Goal: Information Seeking & Learning: Learn about a topic

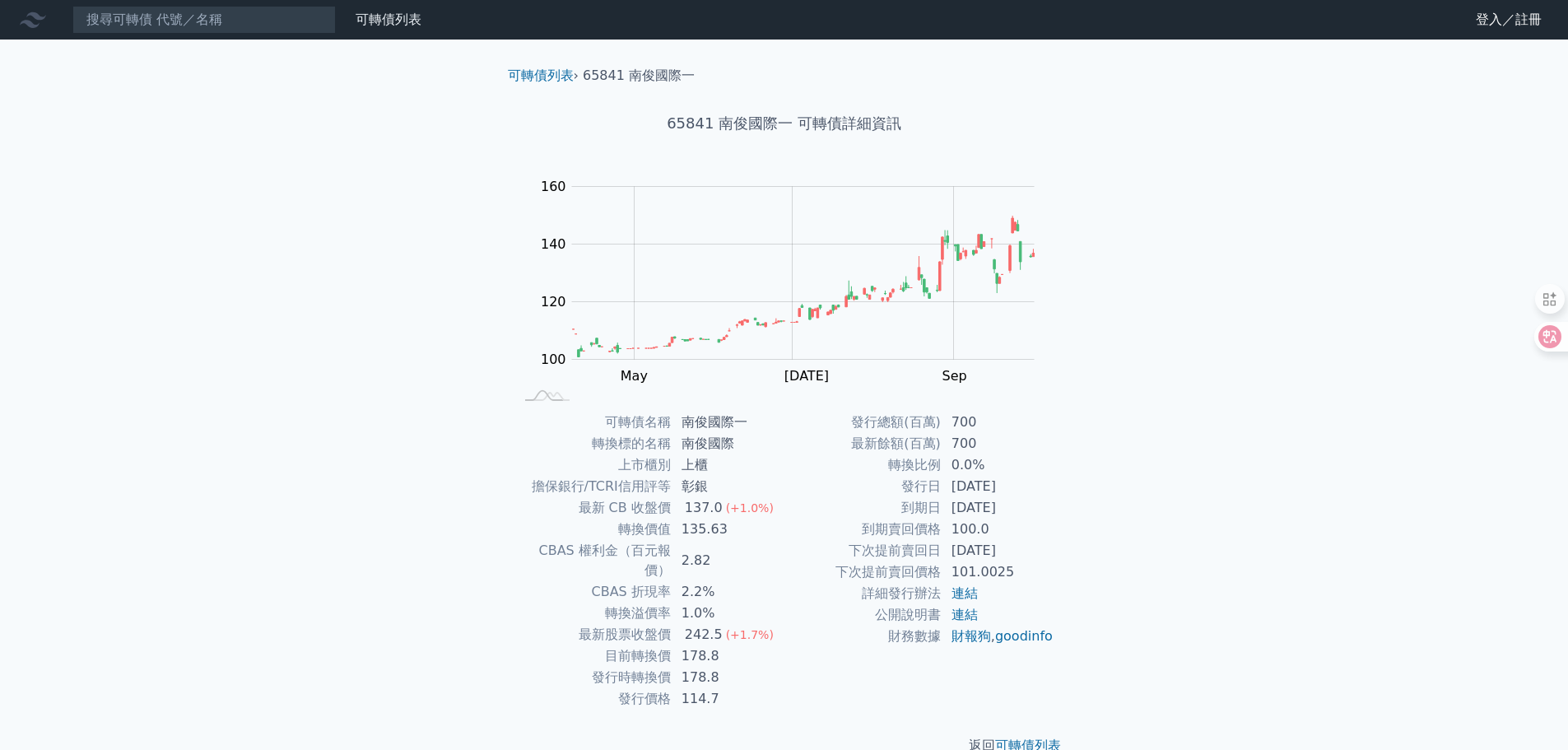
scroll to position [12, 0]
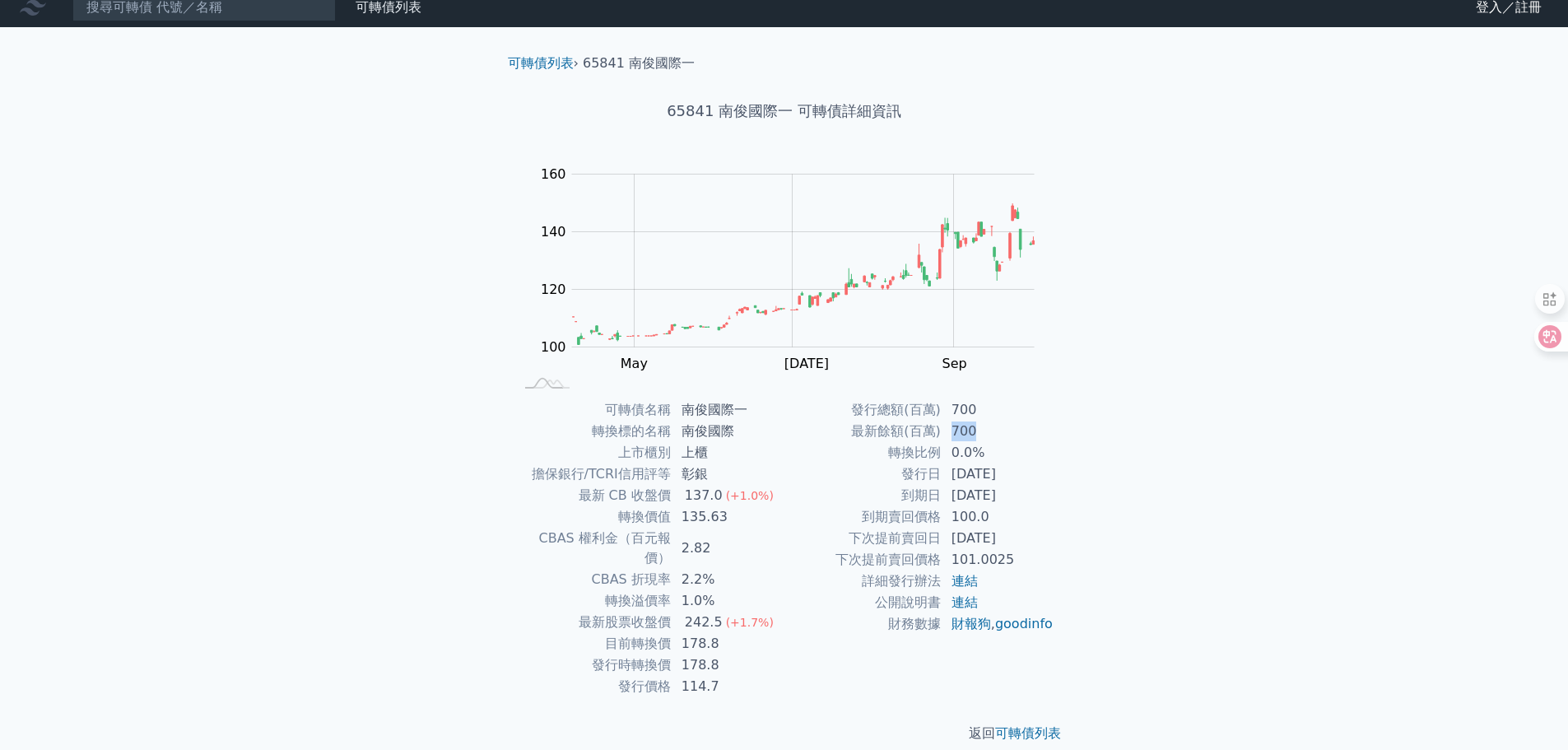
drag, startPoint x: 949, startPoint y: 433, endPoint x: 1006, endPoint y: 433, distance: 57.0
click at [1006, 433] on td "700" at bounding box center [997, 431] width 112 height 21
click at [1016, 426] on td "700" at bounding box center [997, 431] width 112 height 21
drag, startPoint x: 954, startPoint y: 414, endPoint x: 989, endPoint y: 413, distance: 35.0
click at [989, 413] on td "700" at bounding box center [997, 410] width 112 height 21
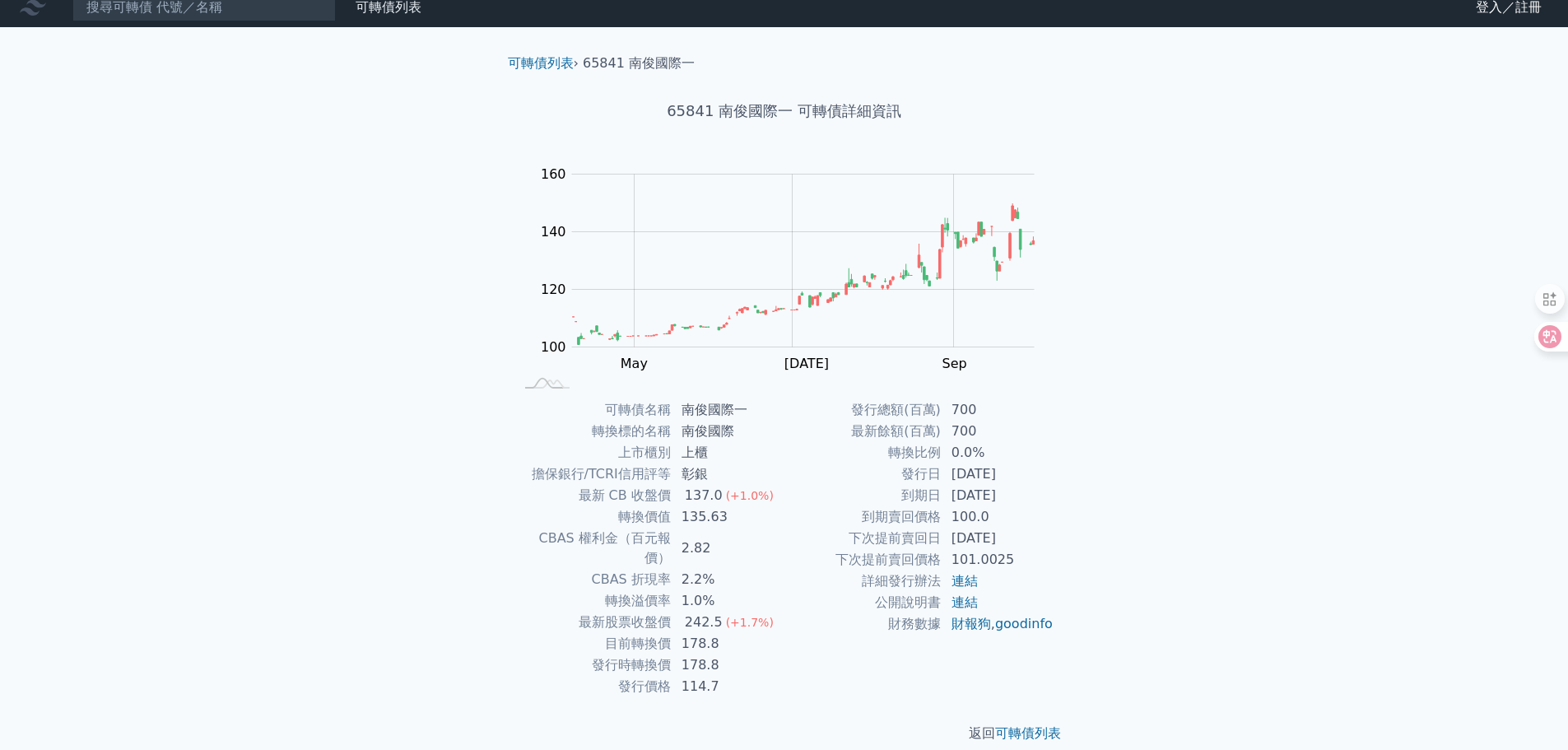
click at [1010, 426] on td "700" at bounding box center [997, 431] width 112 height 21
drag, startPoint x: 679, startPoint y: 520, endPoint x: 774, endPoint y: 518, distance: 95.0
click at [774, 518] on td "135.63" at bounding box center [728, 517] width 112 height 21
click at [725, 544] on td "2.82" at bounding box center [728, 548] width 112 height 41
drag, startPoint x: 678, startPoint y: 519, endPoint x: 770, endPoint y: 520, distance: 92.0
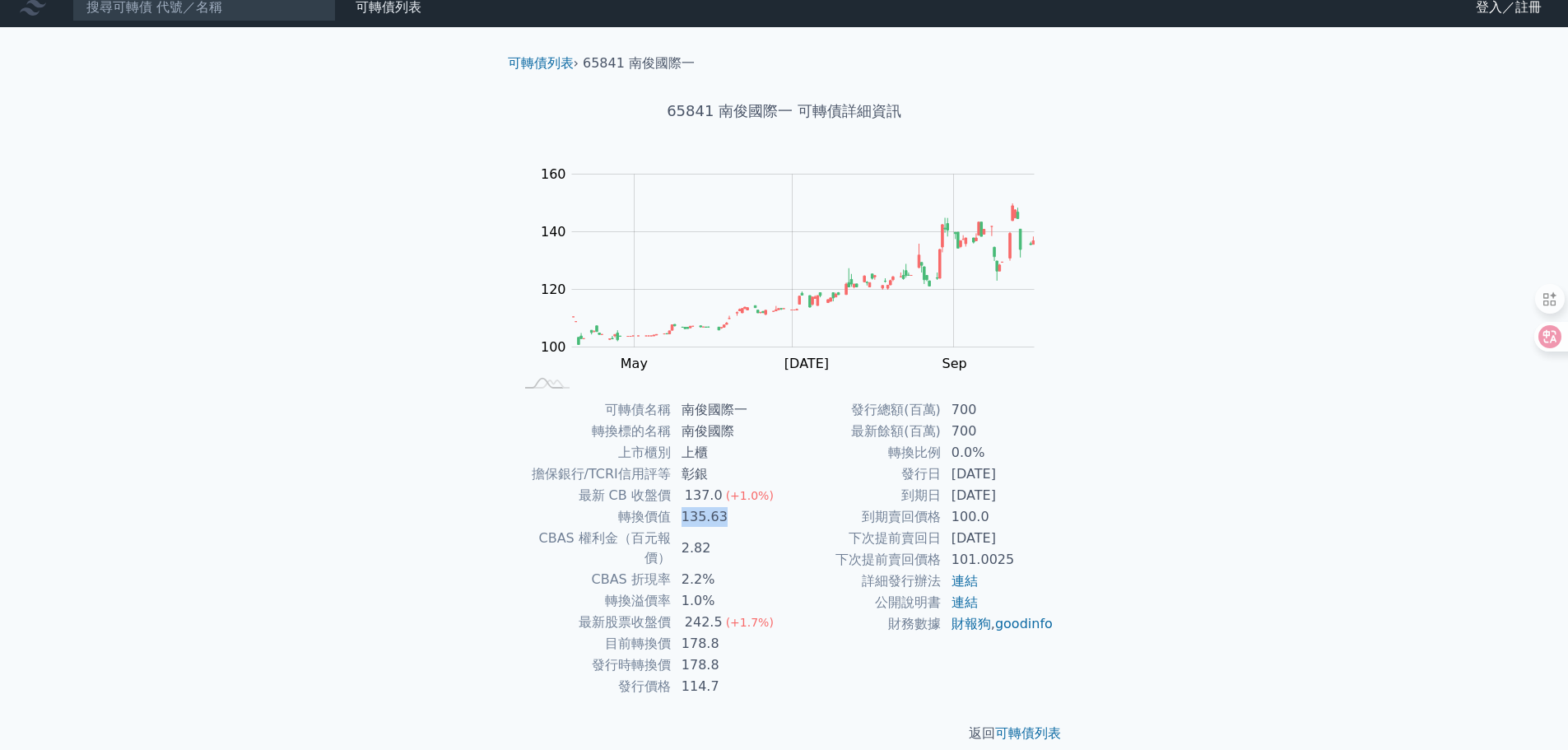
click at [770, 520] on td "135.63" at bounding box center [728, 517] width 112 height 21
click at [713, 545] on td "2.82" at bounding box center [728, 548] width 112 height 41
drag, startPoint x: 684, startPoint y: 521, endPoint x: 768, endPoint y: 519, distance: 84.0
click at [768, 519] on td "135.63" at bounding box center [728, 517] width 112 height 21
click at [720, 543] on td "2.82" at bounding box center [728, 548] width 112 height 41
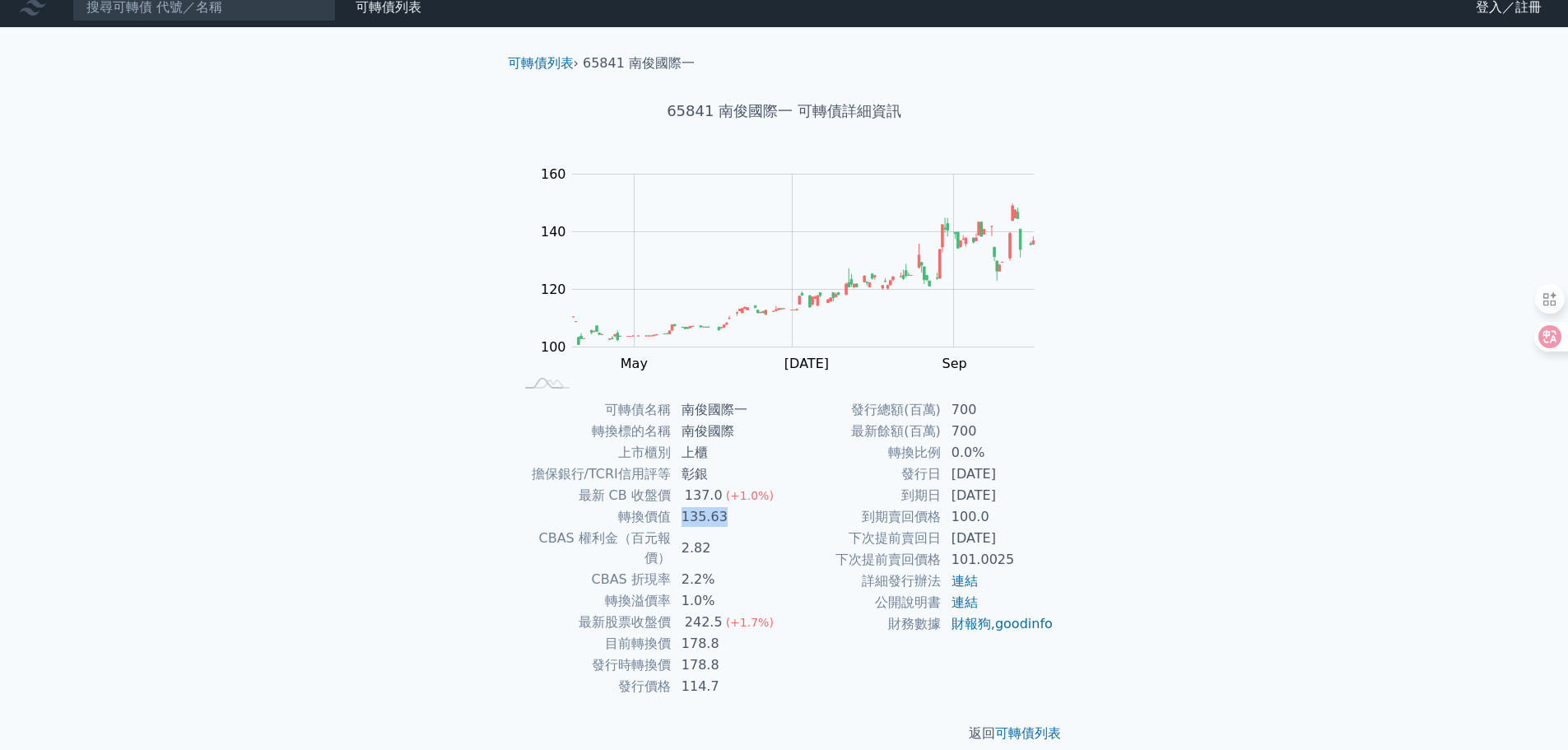
drag, startPoint x: 680, startPoint y: 521, endPoint x: 759, endPoint y: 519, distance: 79.0
click at [759, 519] on td "135.63" at bounding box center [728, 517] width 112 height 21
click at [752, 524] on td "135.63" at bounding box center [728, 517] width 112 height 21
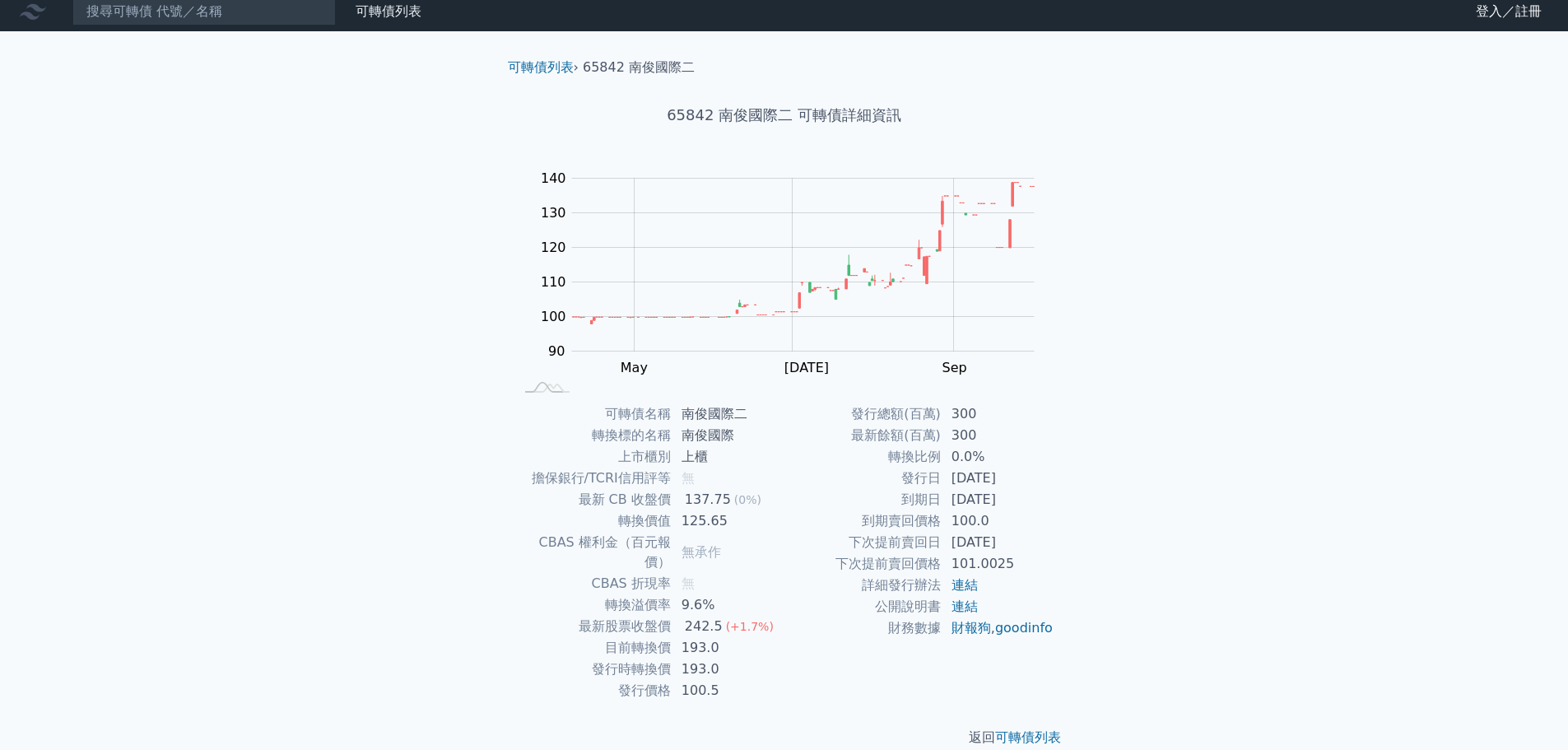
scroll to position [12, 0]
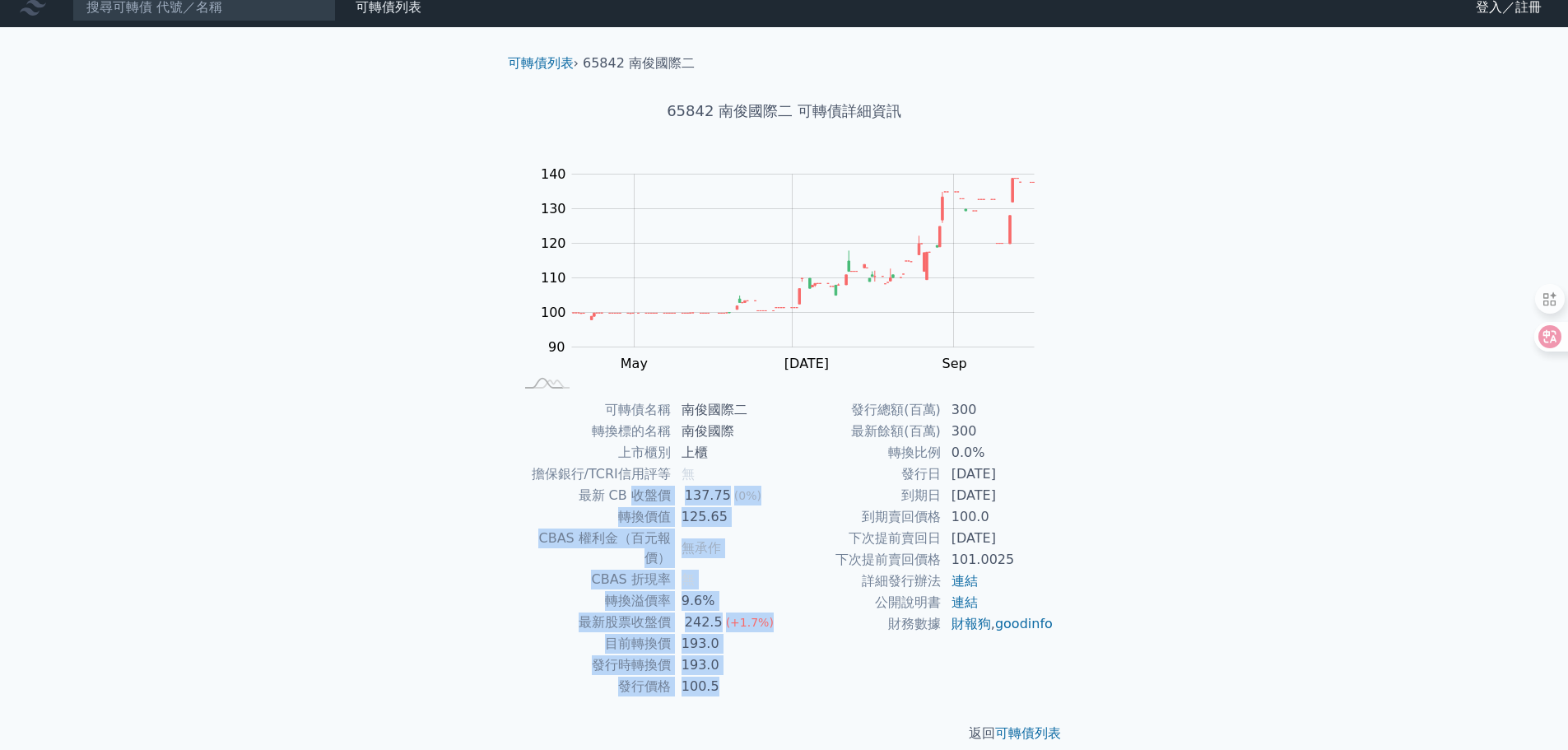
drag, startPoint x: 713, startPoint y: 665, endPoint x: 632, endPoint y: 494, distance: 189.2
click at [632, 494] on tbody "可轉債名稱 南俊國際二 轉換標的名稱 南俊國際 上市櫃別 上櫃 擔保銀行/TCRI信用評等 無 最新 CB 收盤價 137.75 (0%) 轉換價值 125.…" at bounding box center [649, 548] width 270 height 298
click at [632, 494] on td "最新 CB 收盤價" at bounding box center [593, 496] width 157 height 21
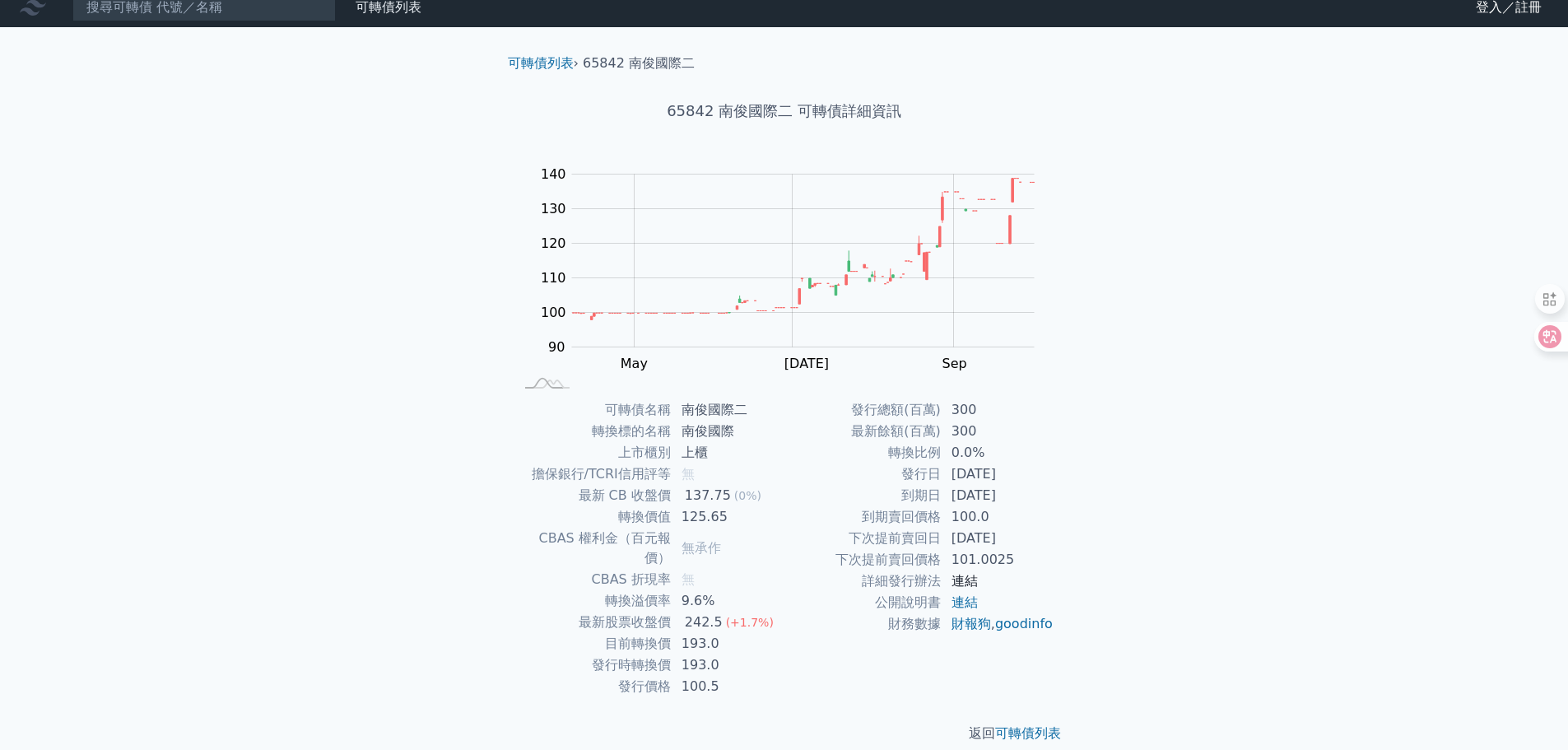
click at [963, 584] on link "連結" at bounding box center [965, 580] width 27 height 15
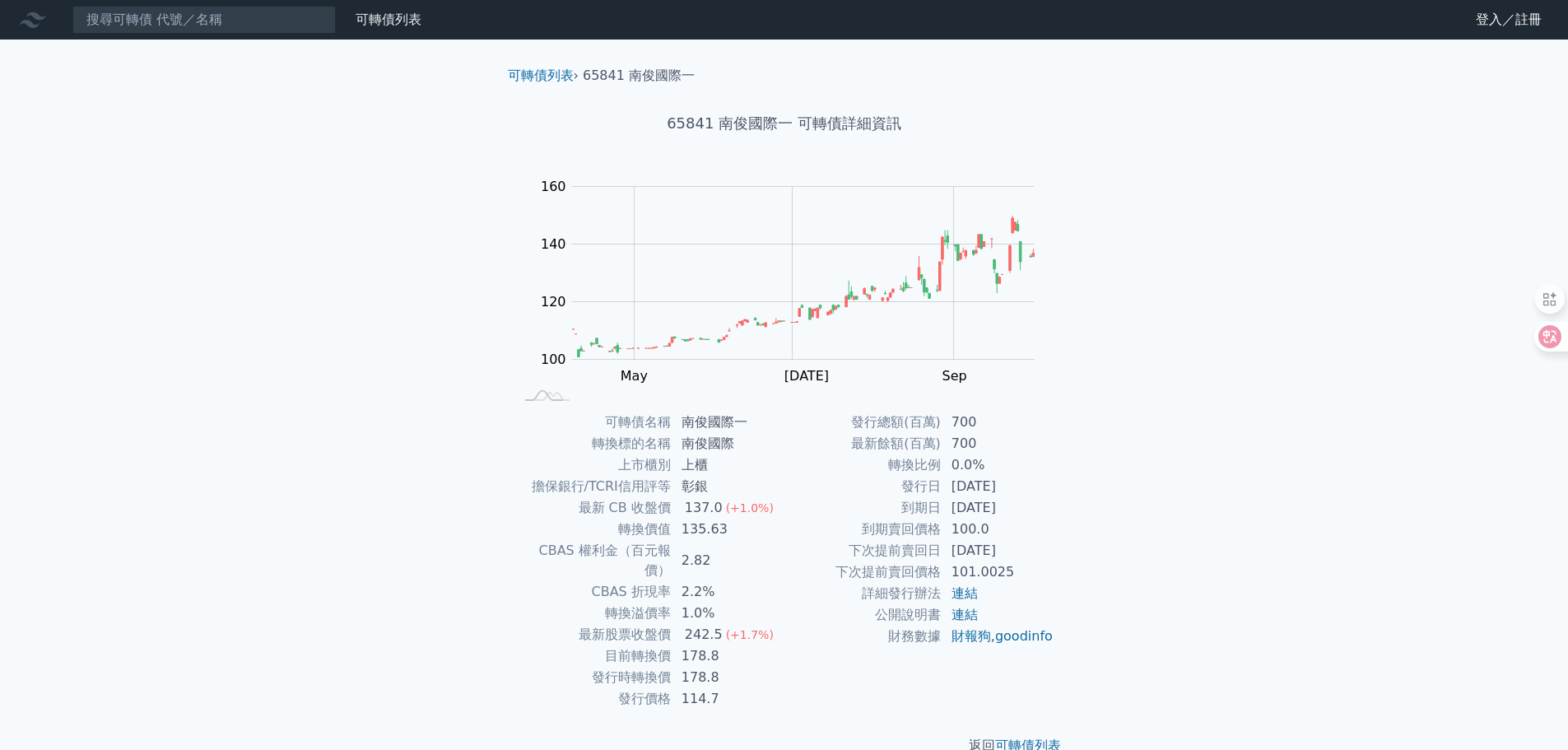
scroll to position [12, 0]
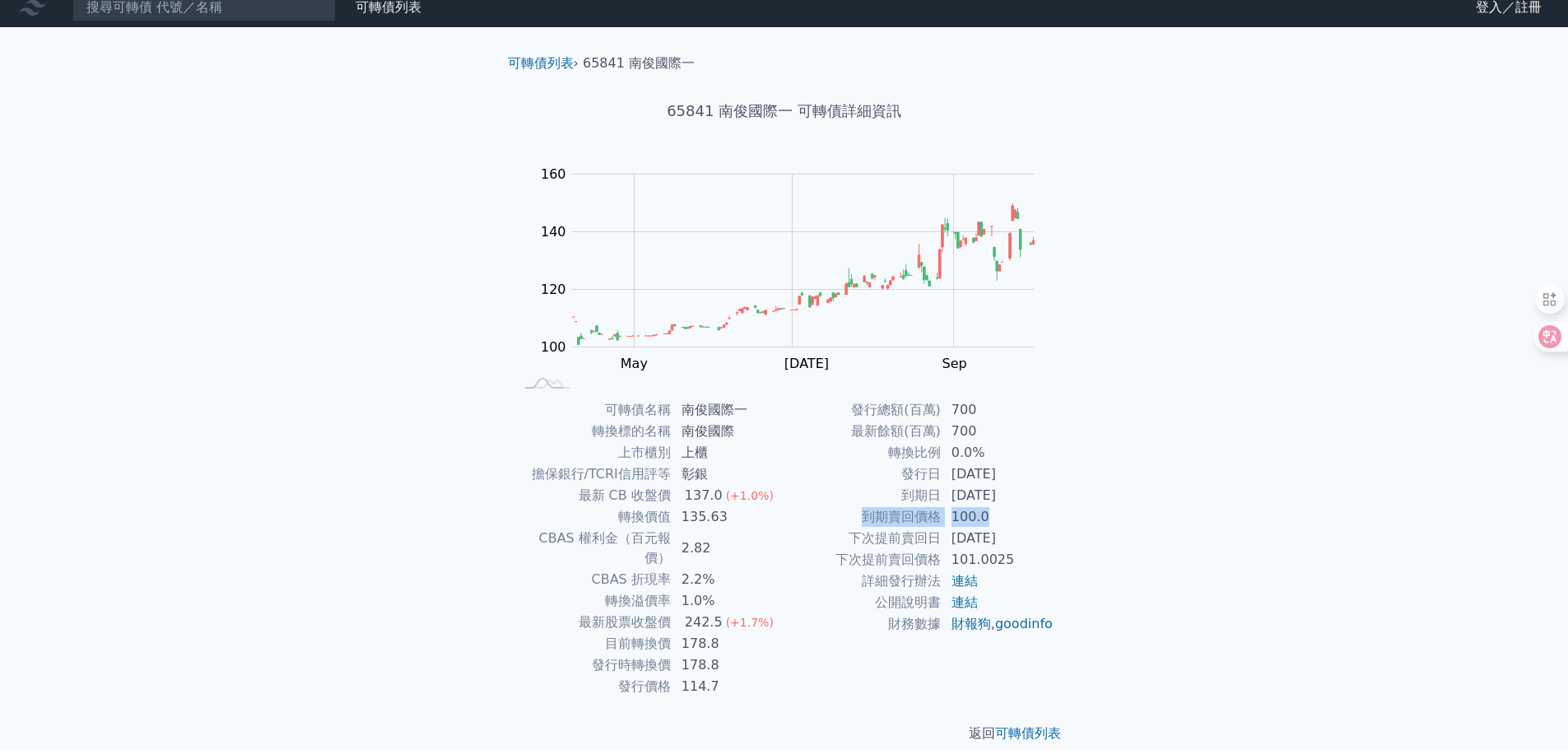
drag, startPoint x: 894, startPoint y: 517, endPoint x: 1032, endPoint y: 519, distance: 138.0
click at [1032, 519] on tr "到期賣回價格 100.0" at bounding box center [918, 517] width 270 height 21
click at [1063, 514] on div "可轉債名稱 南俊國際一 轉換標的名稱 南俊國際 上市櫃別 上櫃 擔保銀行/TCRI信用評等 彰銀 最新 CB 收盤價 137.0 (+1.0%) 轉換價值 1…" at bounding box center [784, 548] width 579 height 298
click at [966, 580] on link "連結" at bounding box center [965, 580] width 27 height 15
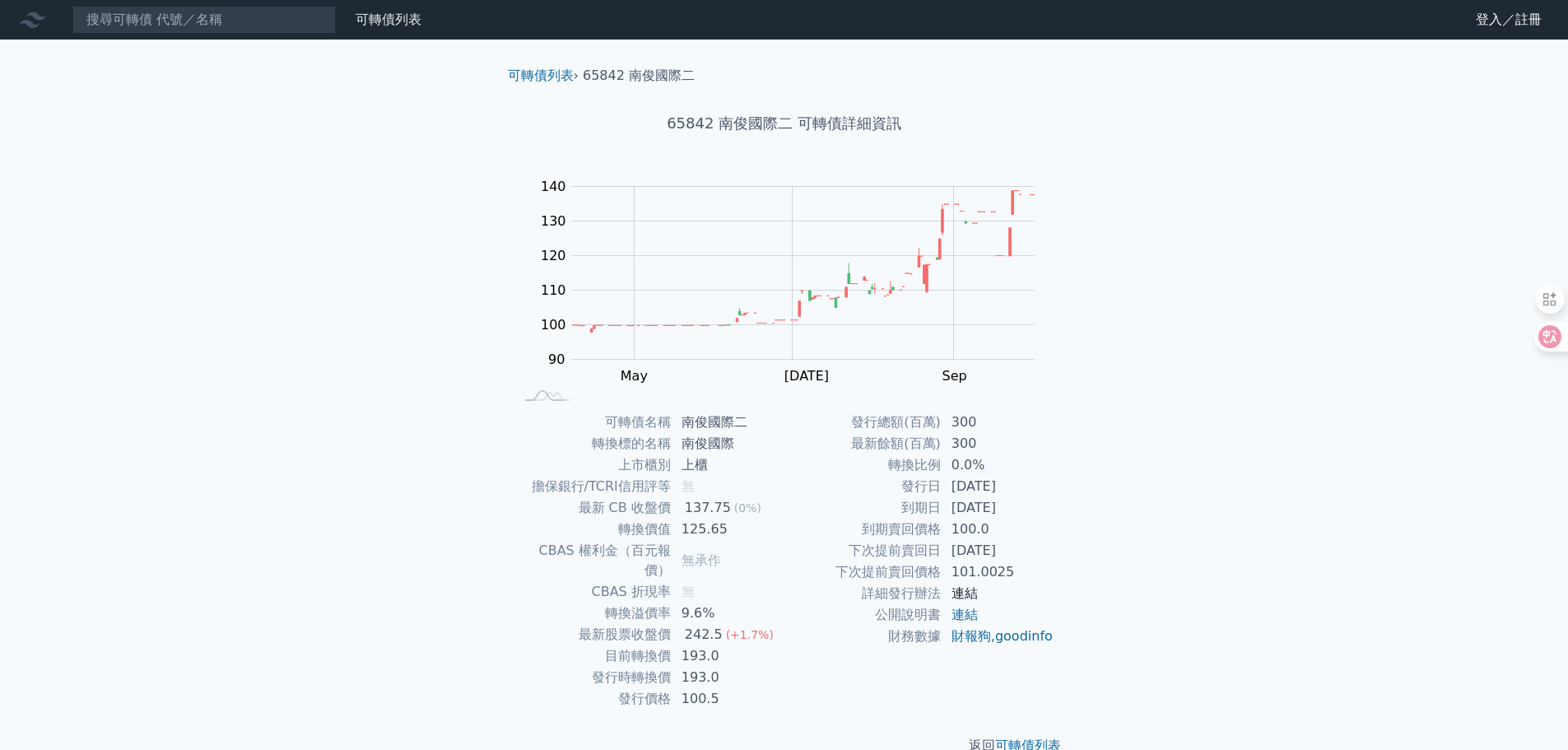
click at [969, 593] on link "連結" at bounding box center [965, 593] width 27 height 15
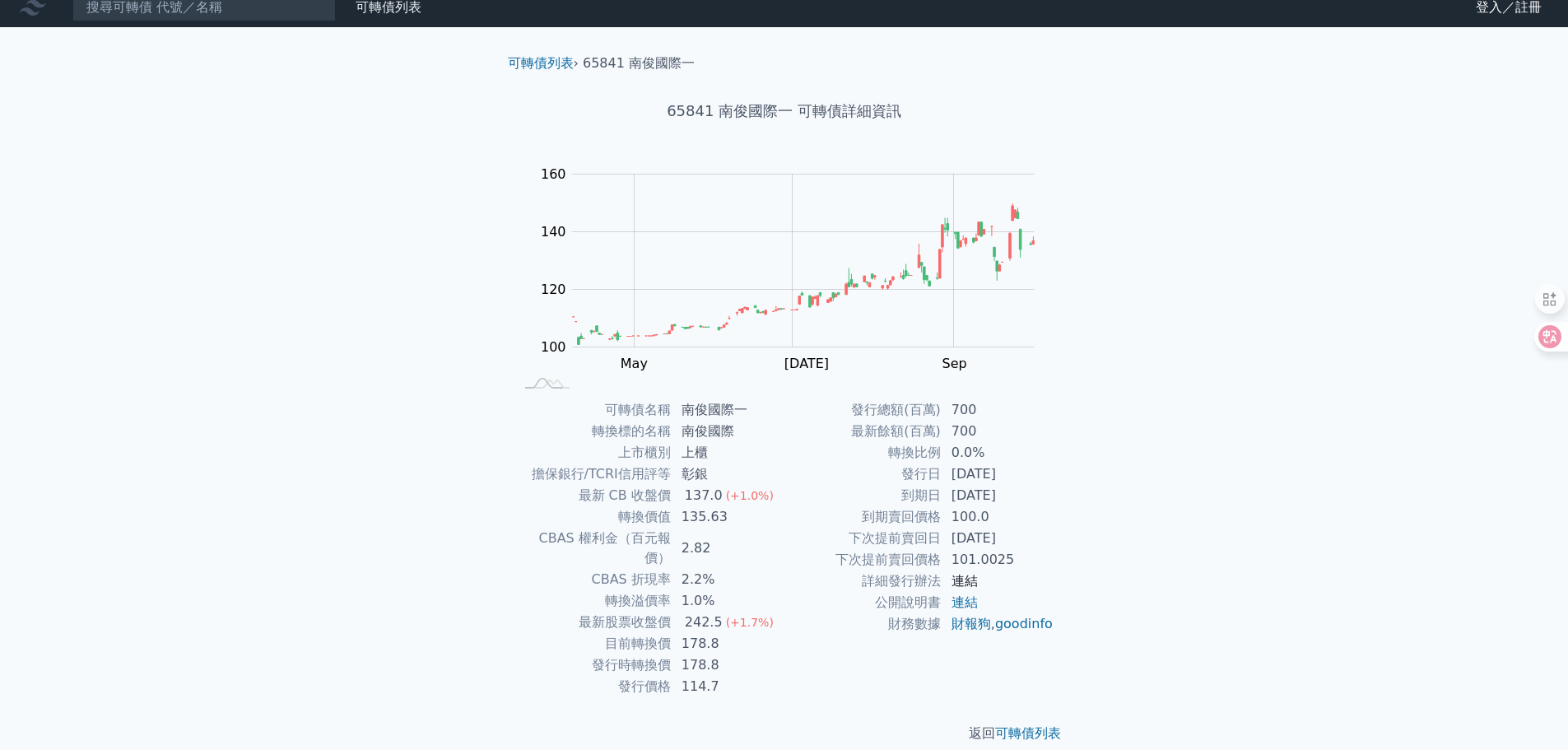
click at [968, 583] on link "連結" at bounding box center [965, 580] width 27 height 15
drag, startPoint x: 852, startPoint y: 431, endPoint x: 1005, endPoint y: 425, distance: 153.1
click at [1005, 425] on tr "最新餘額(百萬) 700" at bounding box center [918, 431] width 270 height 21
click at [1028, 432] on td "700" at bounding box center [997, 431] width 112 height 21
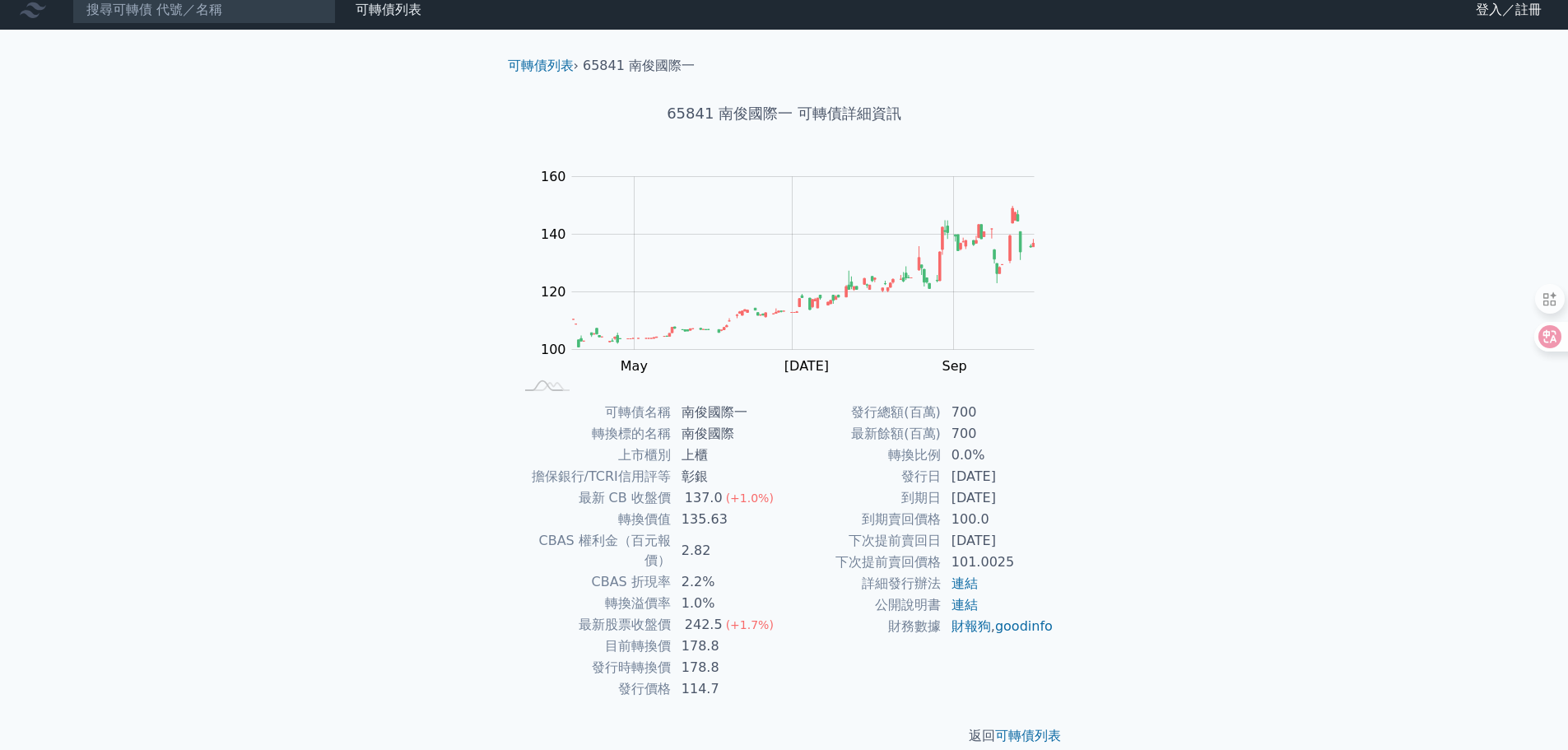
scroll to position [12, 0]
